Goal: Information Seeking & Learning: Check status

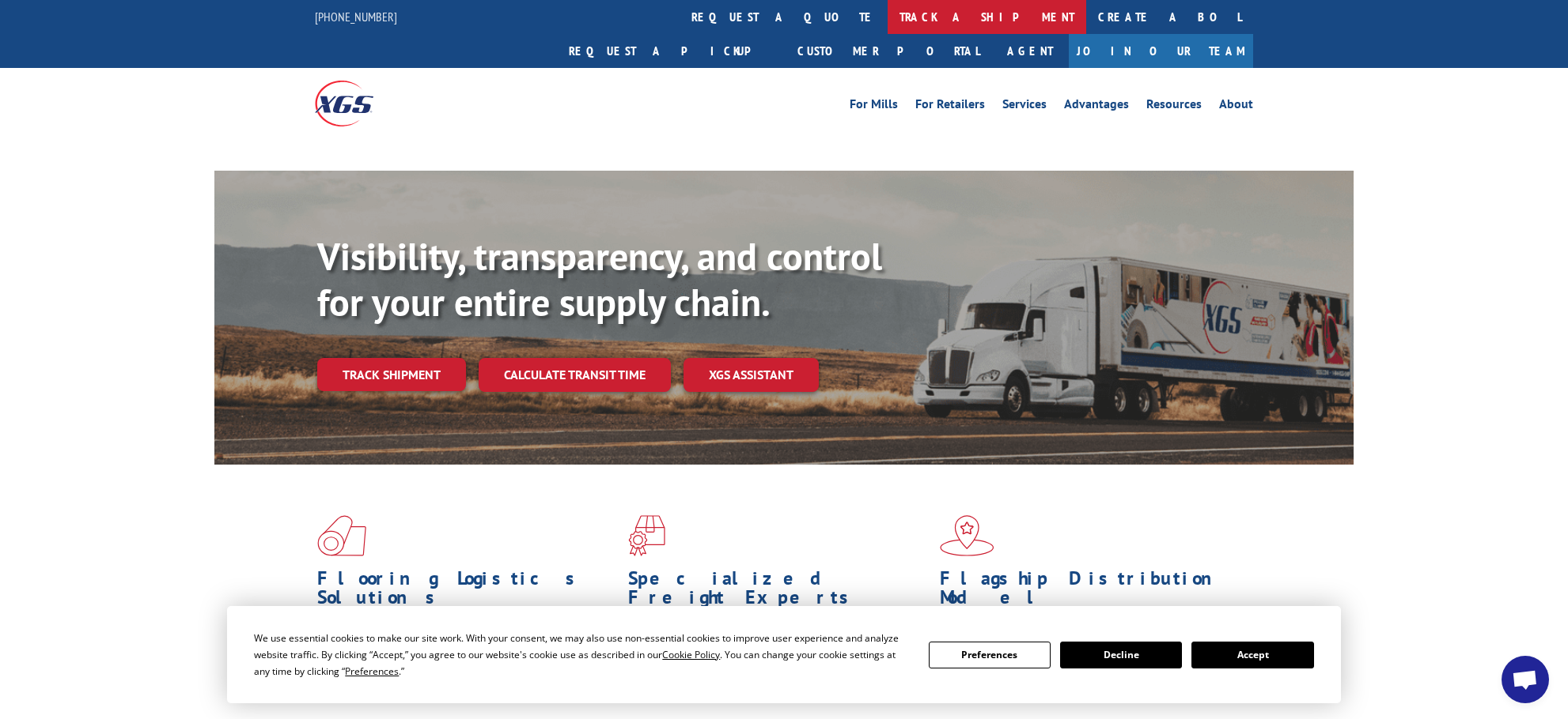
click at [887, 12] on link "track a shipment" at bounding box center [986, 17] width 198 height 34
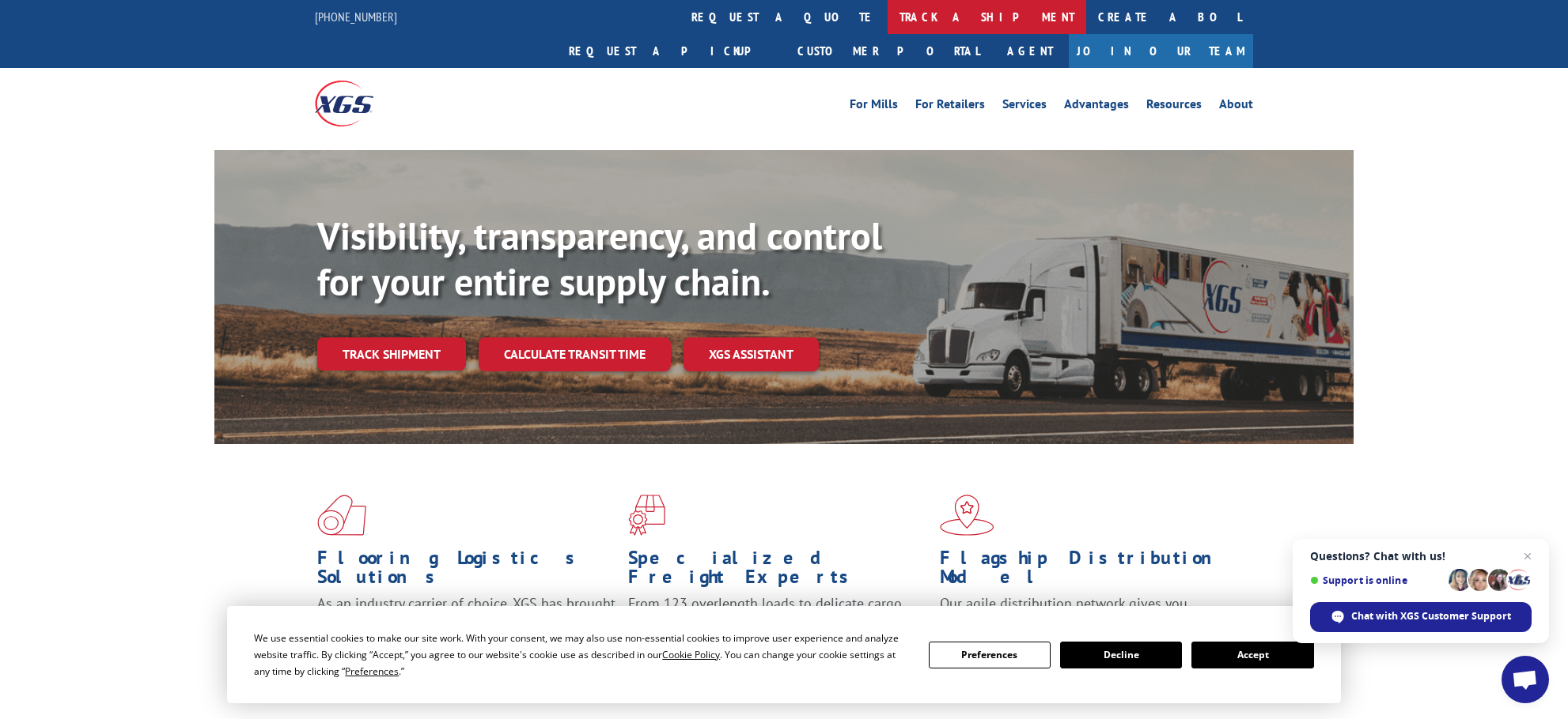
click at [887, 17] on link "track a shipment" at bounding box center [986, 17] width 198 height 34
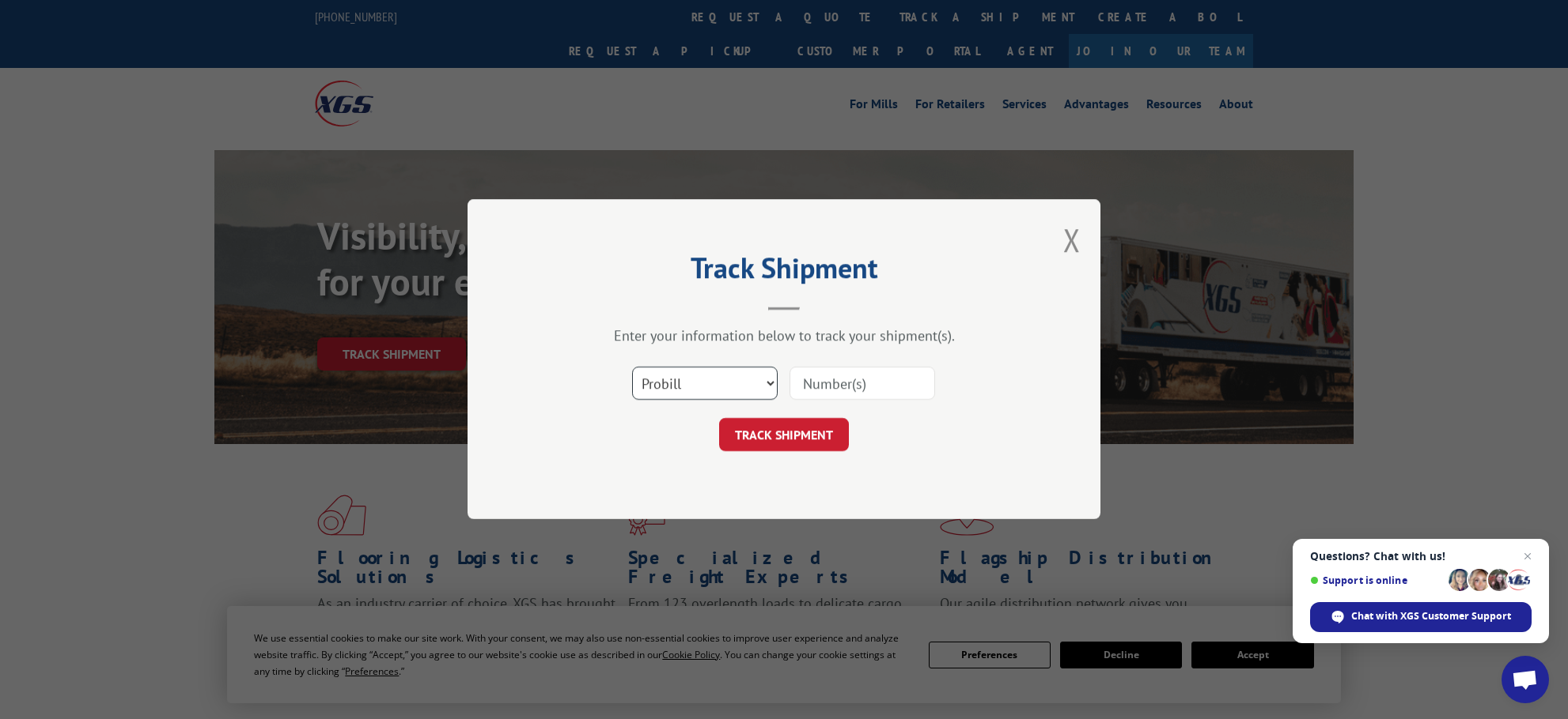
click at [775, 383] on select "Select category... Probill BOL PO" at bounding box center [704, 385] width 145 height 34
select select "bol"
click at [632, 368] on select "Select category... Probill BOL PO" at bounding box center [704, 385] width 145 height 34
click at [816, 385] on input at bounding box center [861, 385] width 145 height 34
click at [819, 383] on input at bounding box center [861, 385] width 145 height 34
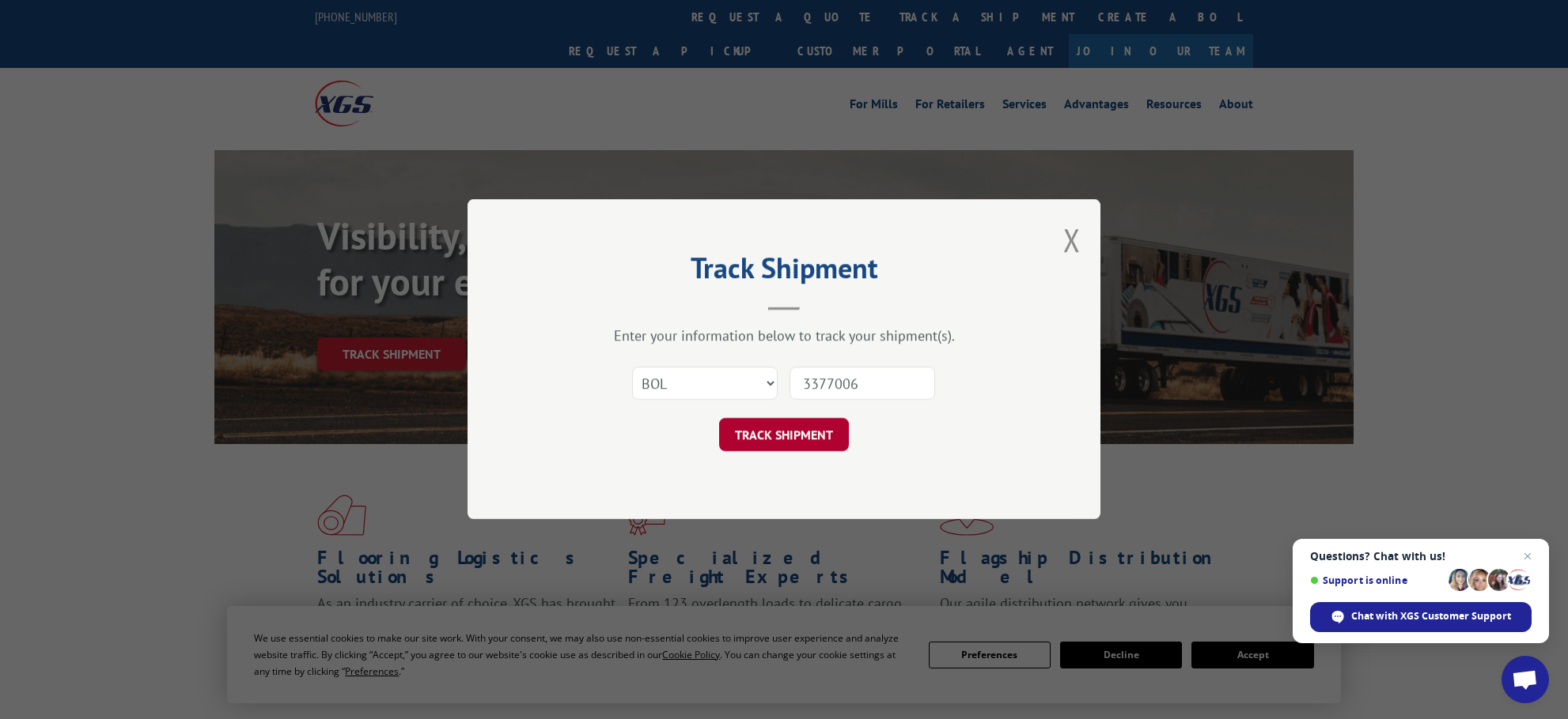
type input "3377006"
click at [803, 448] on button "TRACK SHIPMENT" at bounding box center [784, 436] width 129 height 34
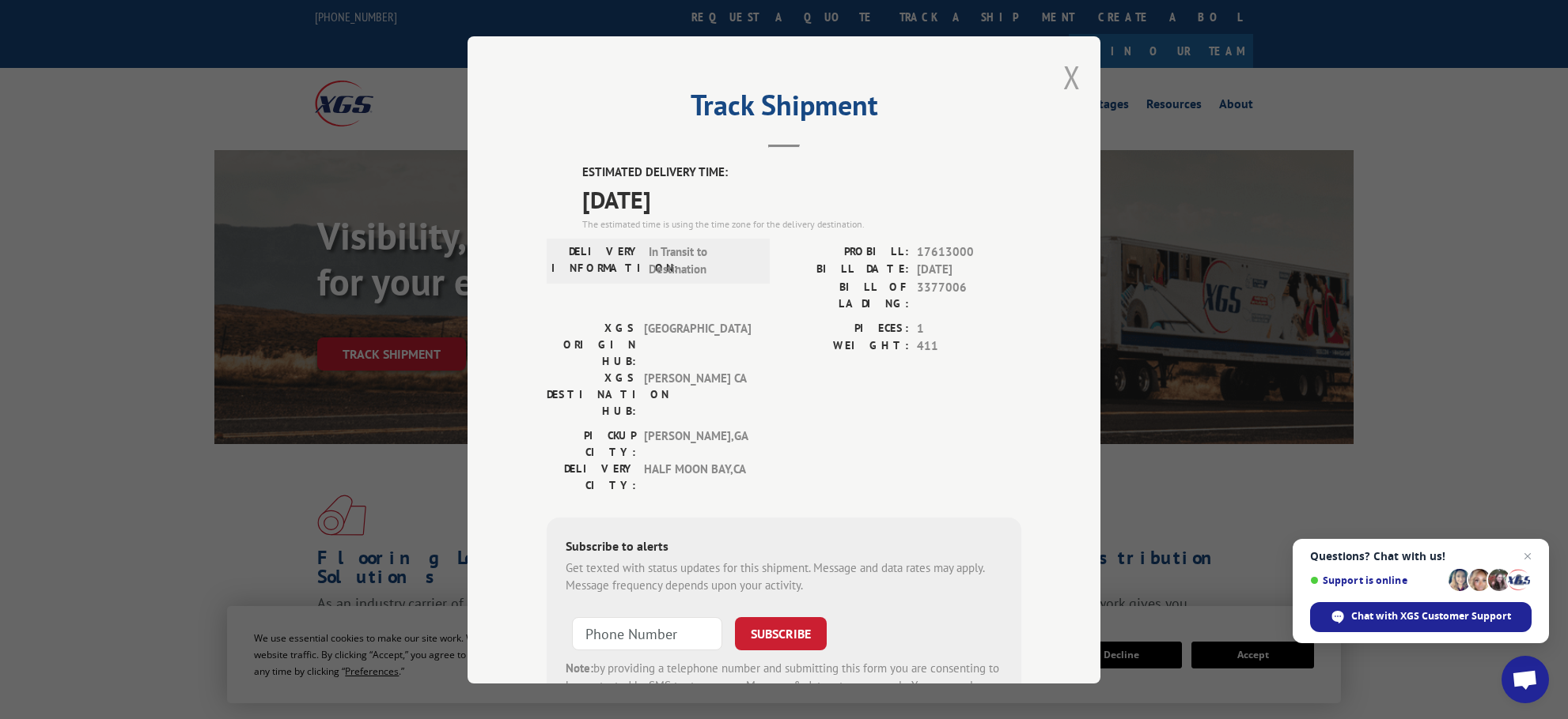
click at [1067, 82] on button "Close modal" at bounding box center [1072, 77] width 18 height 41
